Goal: Check status: Check status

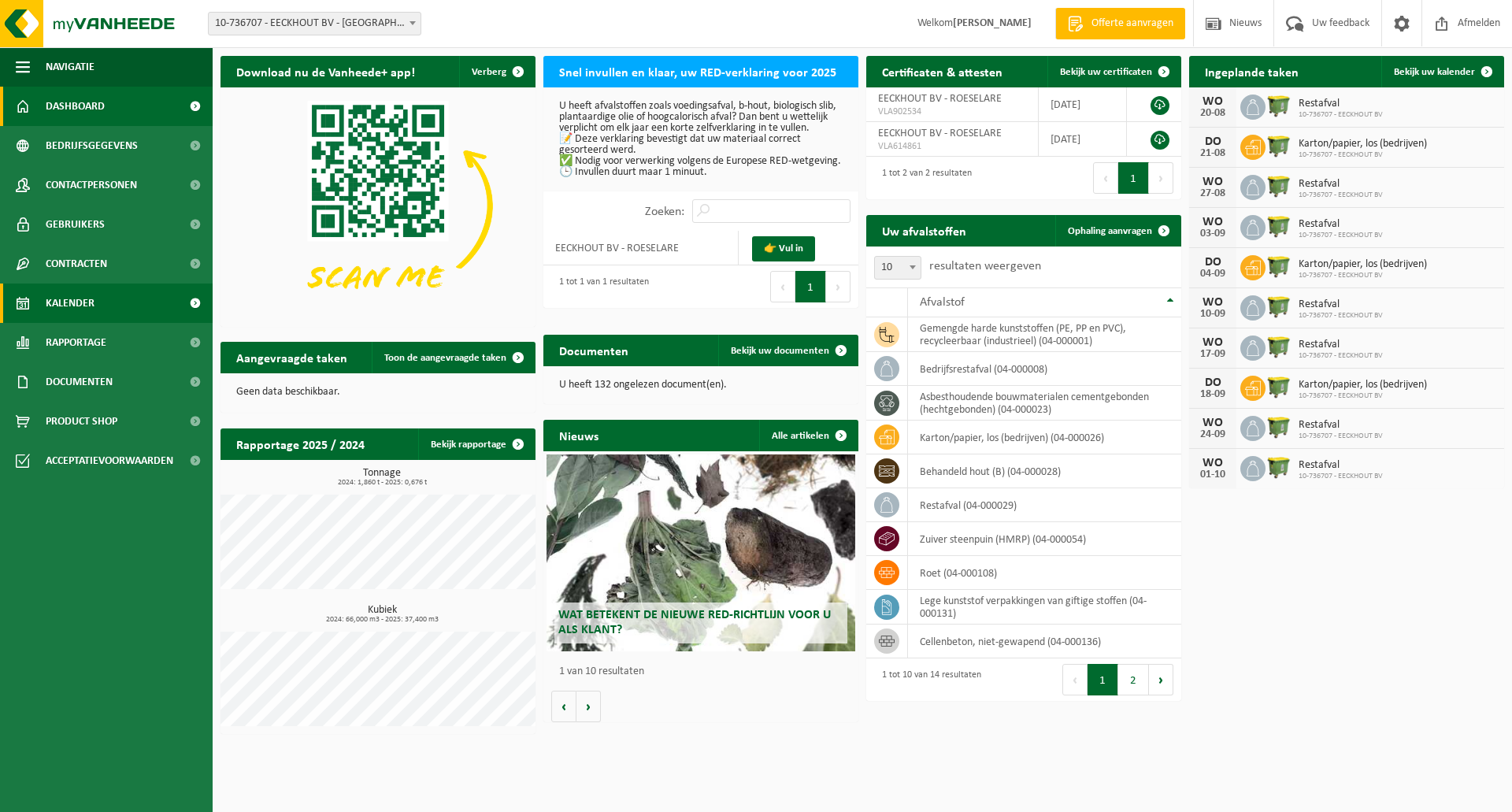
click at [84, 297] on span "Kalender" at bounding box center [71, 303] width 49 height 40
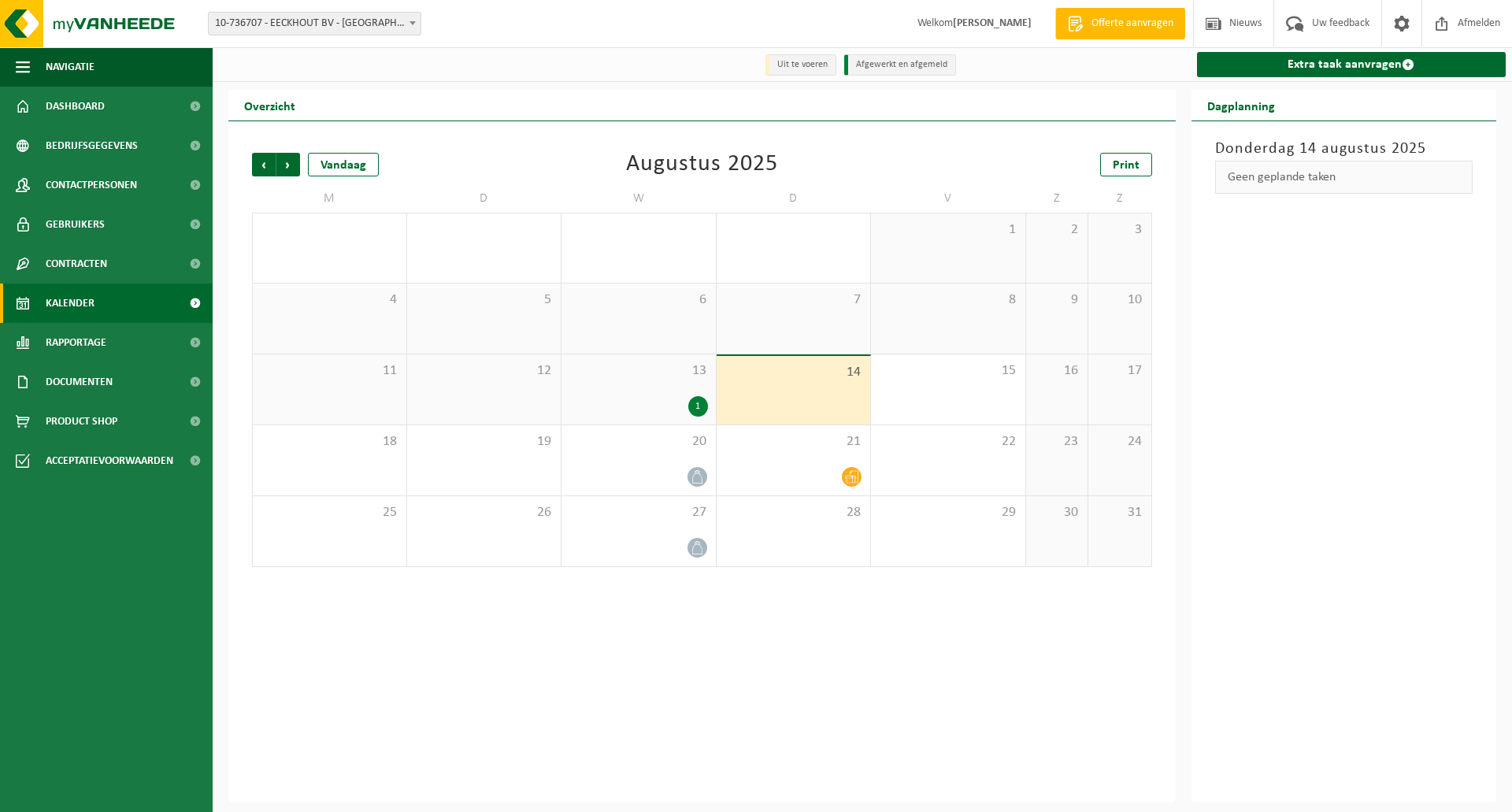
click at [750, 651] on div "Vorige Volgende Vandaag Augustus 2025 Print M D W D V Z Z 28 29 30 31 1 2 3 4 5…" at bounding box center [702, 462] width 947 height 681
click at [259, 163] on span "Vorige" at bounding box center [264, 165] width 24 height 24
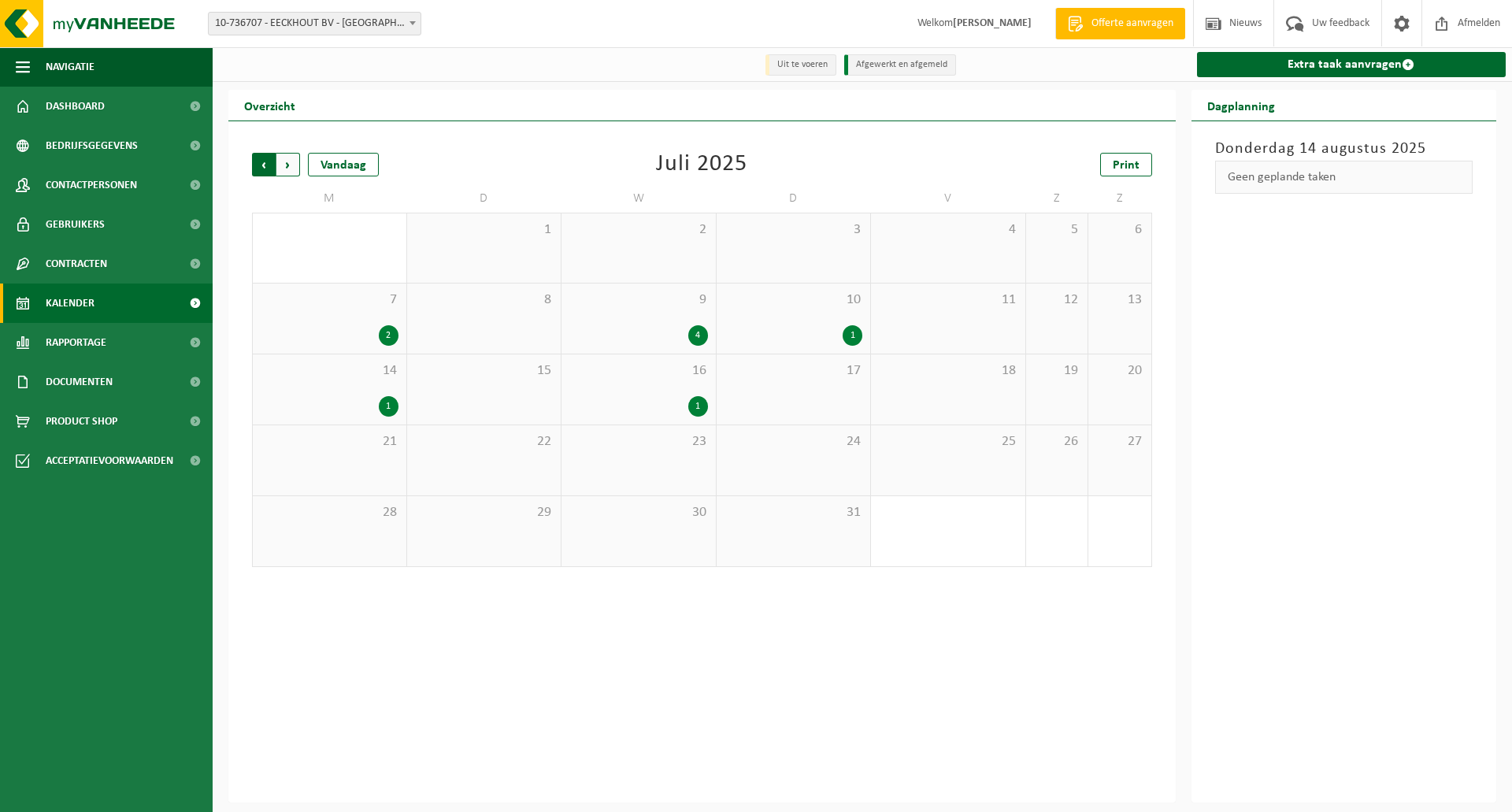
click at [289, 166] on span "Volgende" at bounding box center [288, 165] width 24 height 24
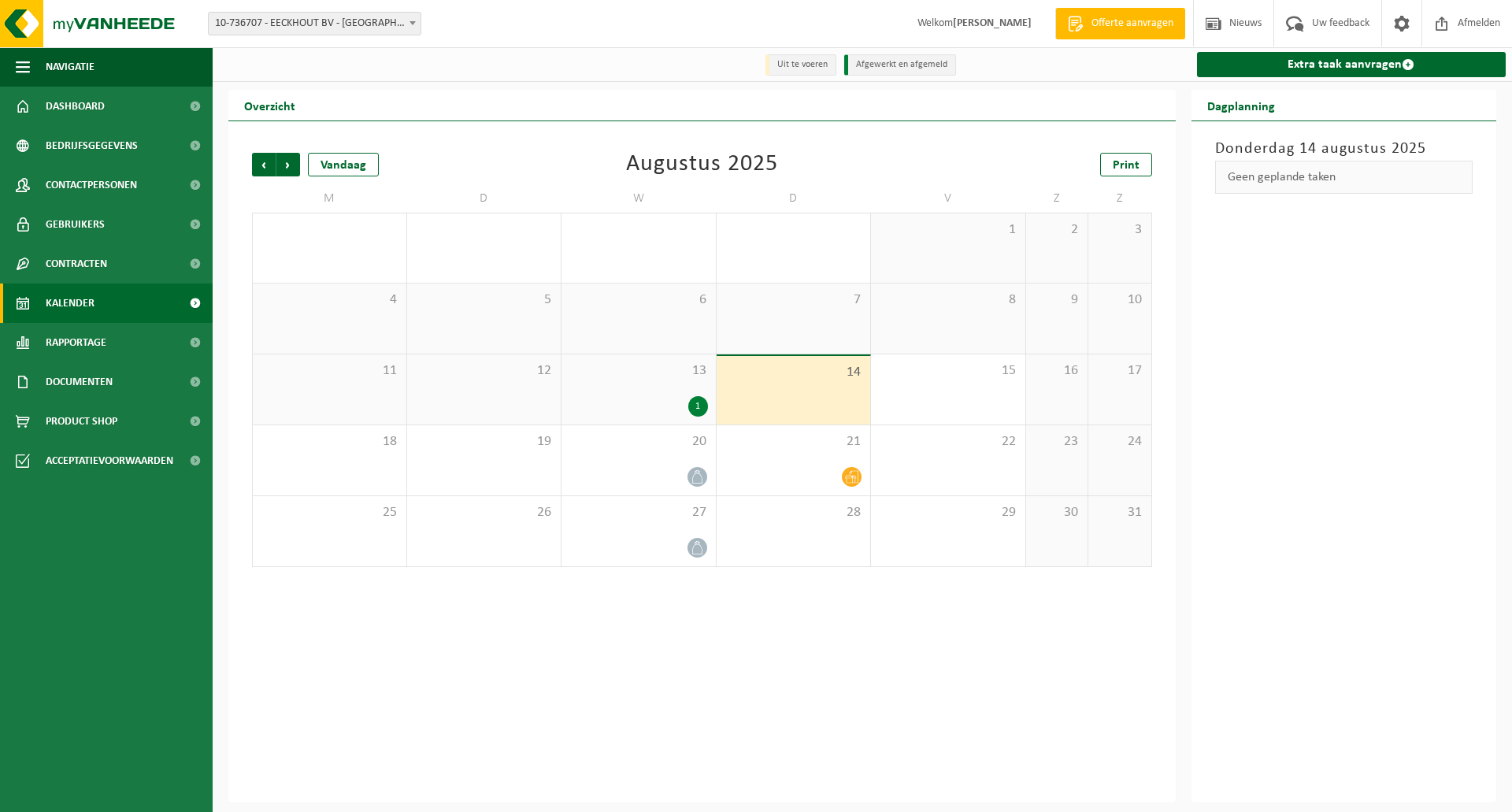
click at [289, 166] on span "Volgende" at bounding box center [288, 165] width 24 height 24
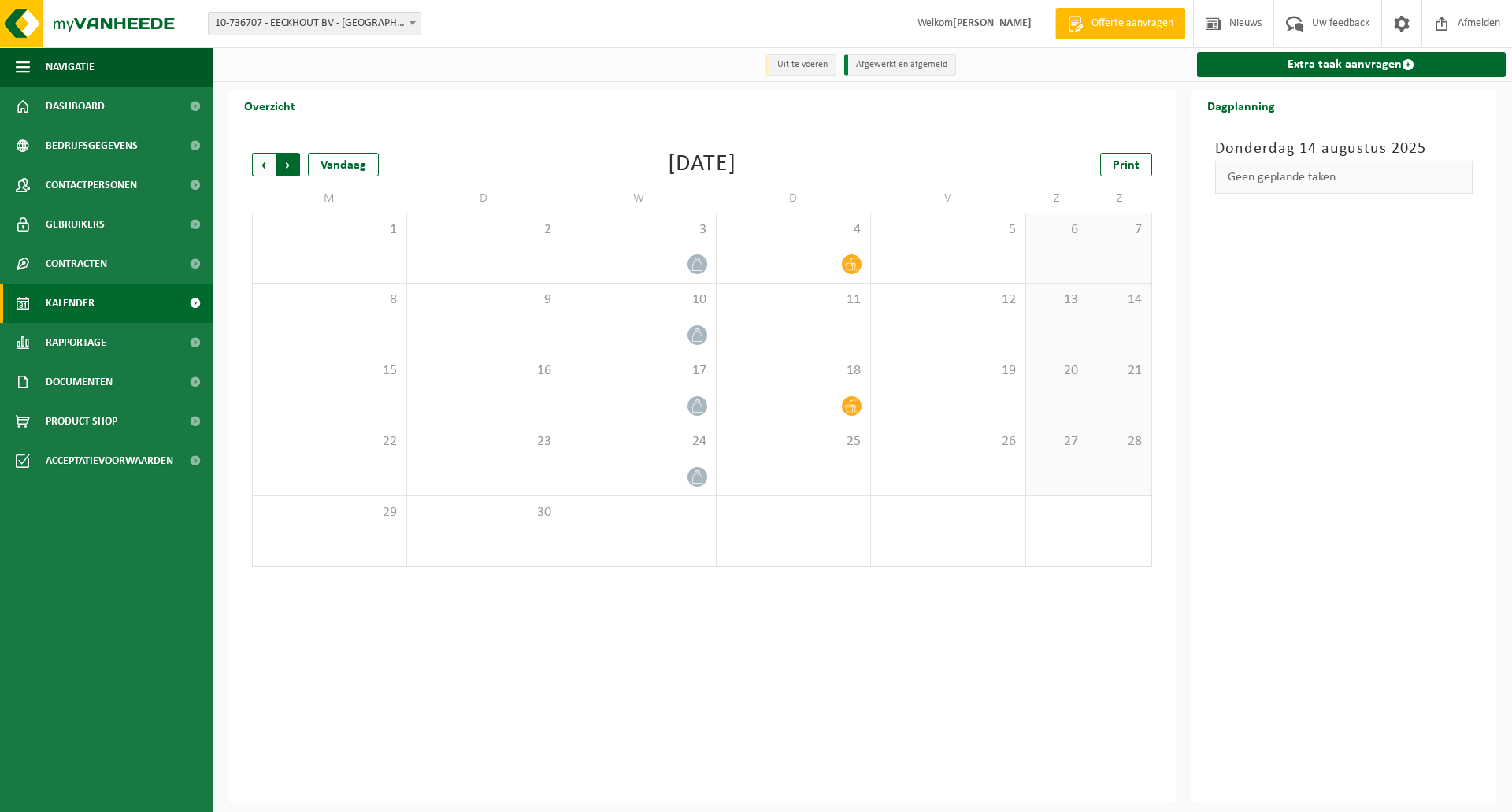
click at [255, 169] on span "Vorige" at bounding box center [264, 165] width 24 height 24
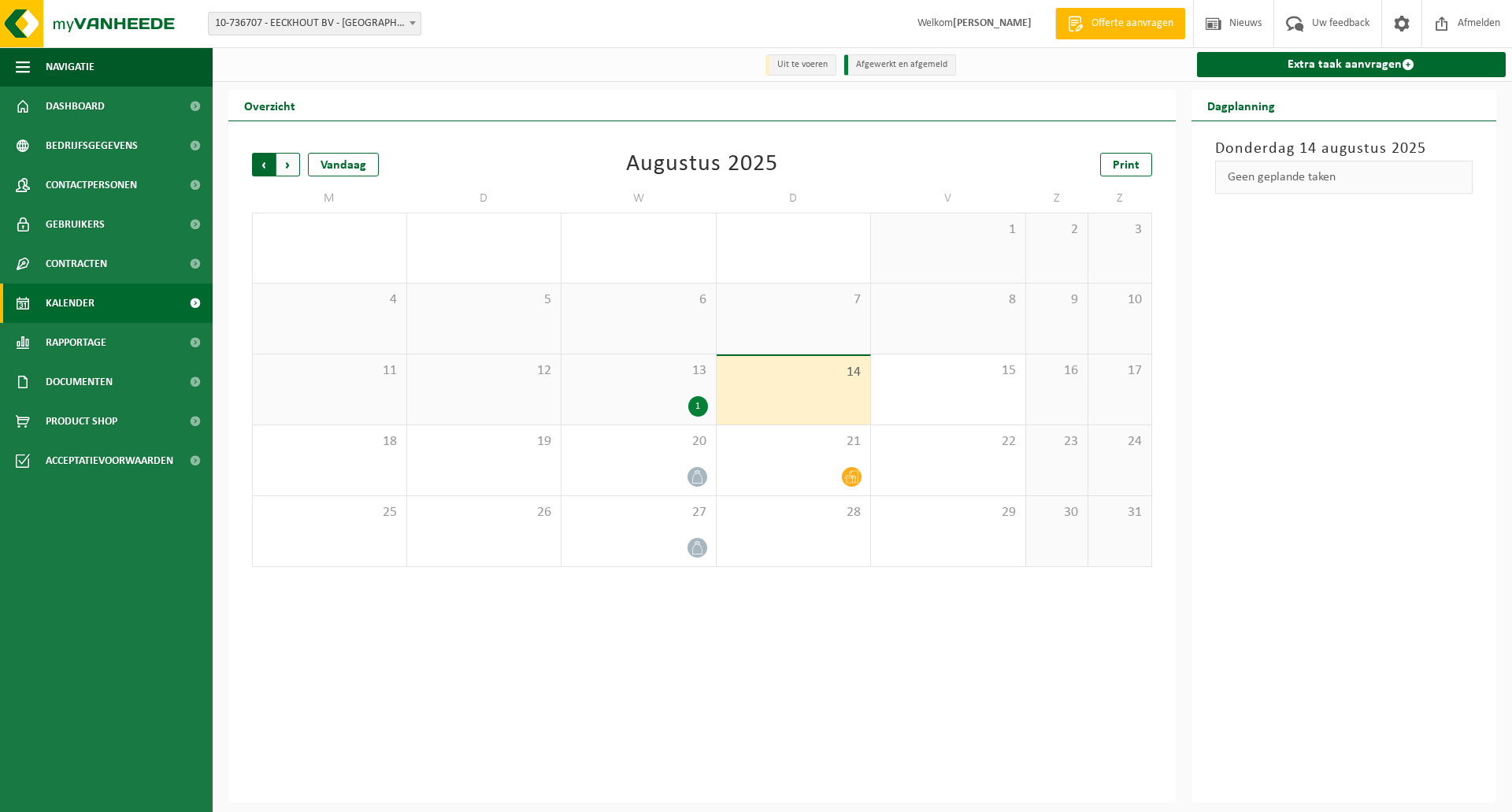
click at [286, 162] on span "Volgende" at bounding box center [288, 165] width 24 height 24
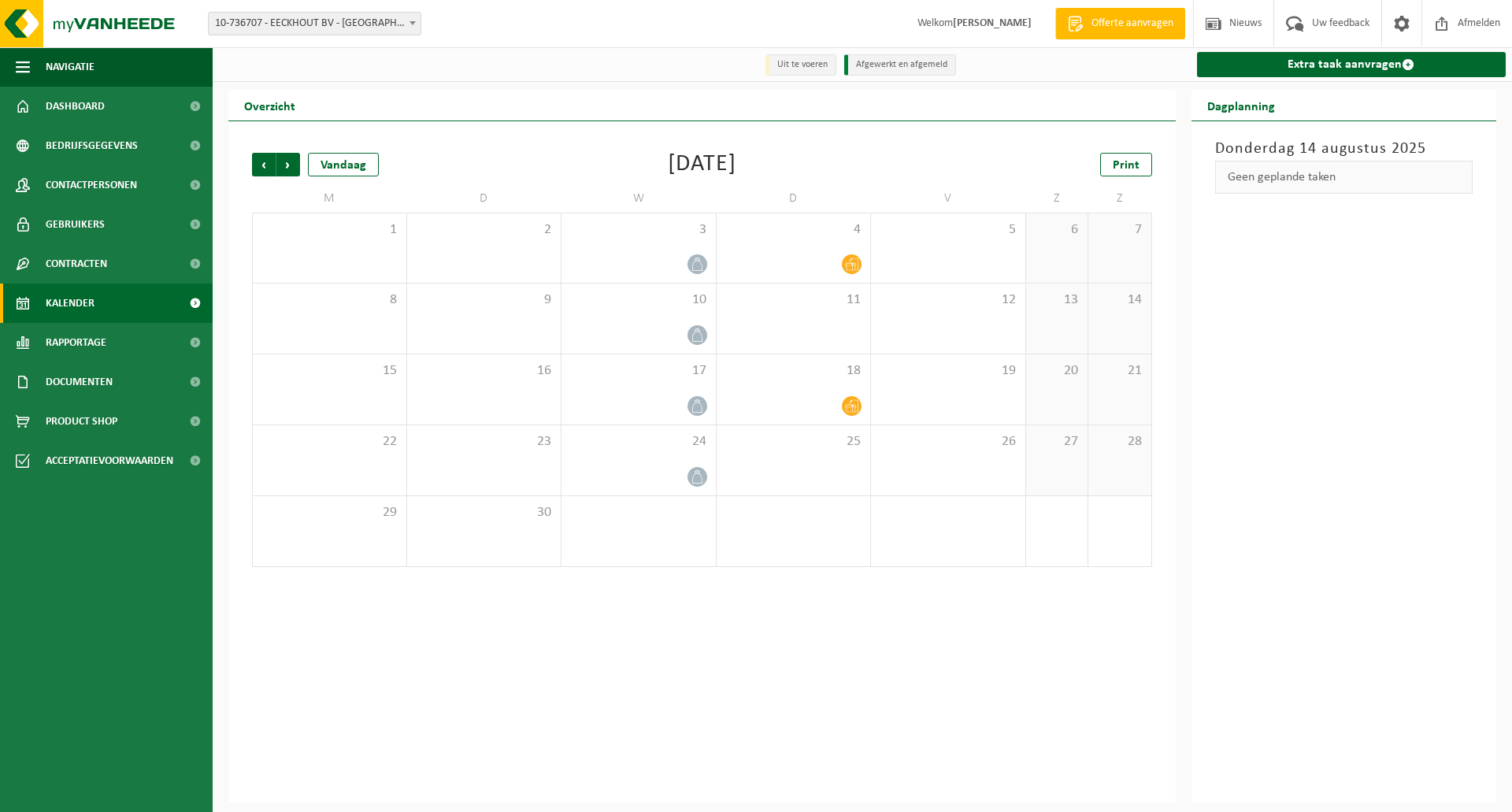
click at [286, 162] on span "Volgende" at bounding box center [288, 165] width 24 height 24
click at [259, 168] on span "Vorige" at bounding box center [264, 165] width 24 height 24
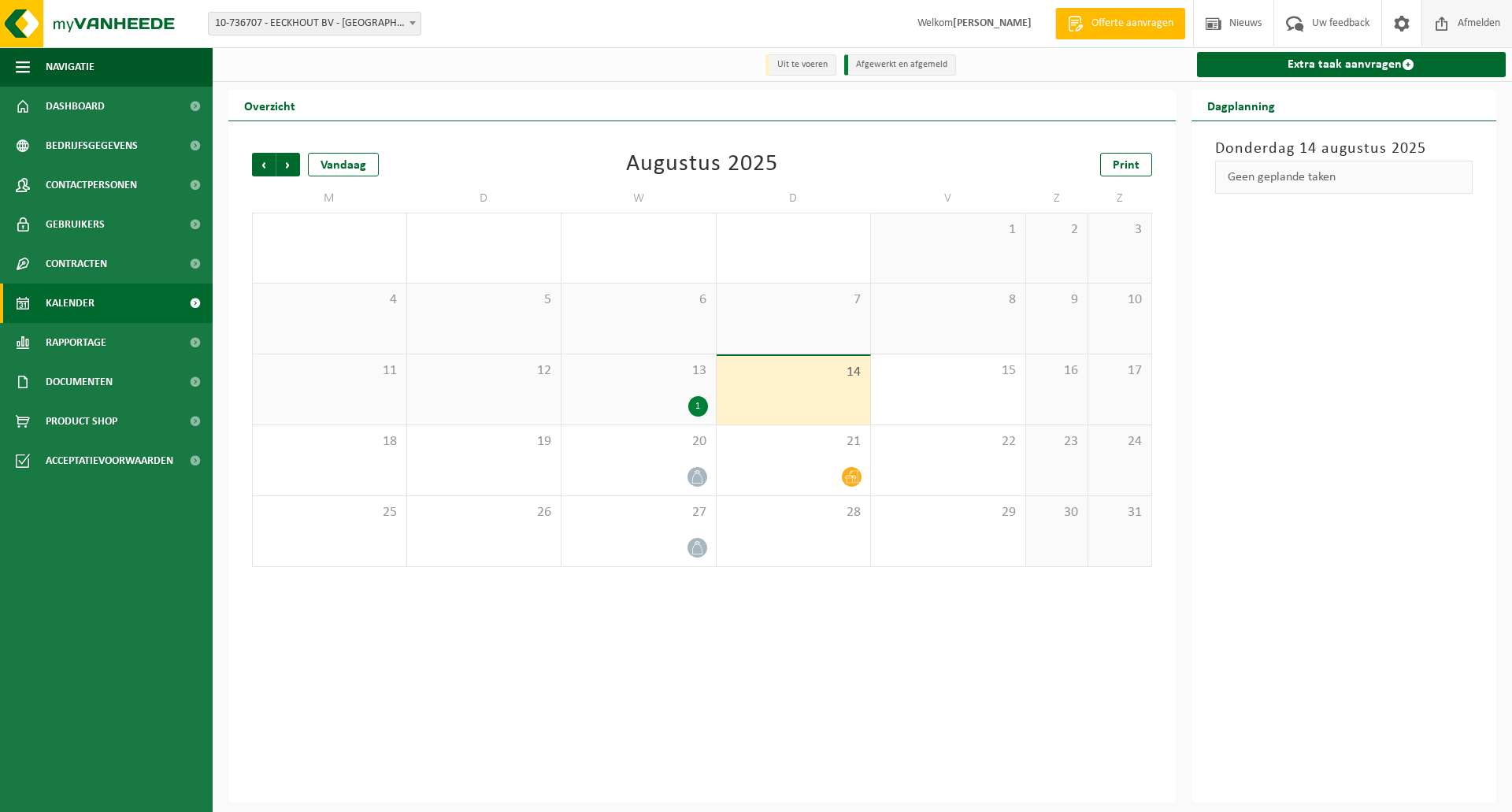
click at [1466, 20] on span "Afmelden" at bounding box center [1479, 23] width 51 height 47
